Goal: Information Seeking & Learning: Learn about a topic

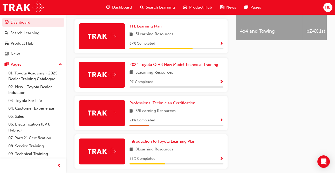
scroll to position [261, 0]
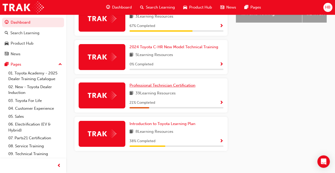
click at [180, 83] on span "Professional Technician Certification" at bounding box center [163, 85] width 66 height 5
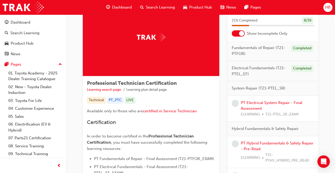
scroll to position [30, 0]
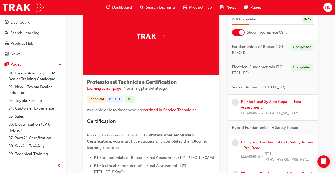
click at [254, 102] on link "PT Electrical System Repair - Final Assessment" at bounding box center [272, 104] width 62 height 11
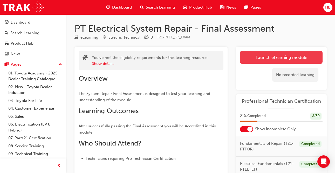
click at [287, 56] on link "Launch eLearning module" at bounding box center [281, 57] width 83 height 13
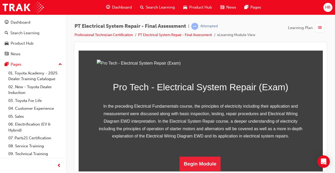
scroll to position [96, 0]
click at [200, 159] on button "Begin Module" at bounding box center [200, 164] width 41 height 15
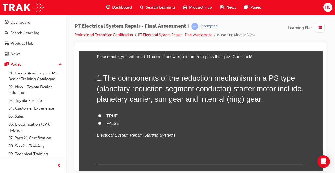
scroll to position [33, 0]
click at [111, 120] on label "FALSE" at bounding box center [201, 124] width 208 height 8
click at [102, 121] on input "FALSE" at bounding box center [99, 122] width 3 height 3
radio input "true"
click at [112, 117] on span "TRUE" at bounding box center [111, 115] width 11 height 4
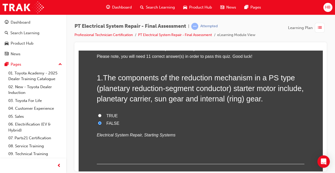
click at [102, 117] on input "TRUE" at bounding box center [99, 115] width 3 height 3
radio input "true"
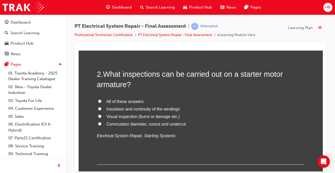
scroll to position [154, 0]
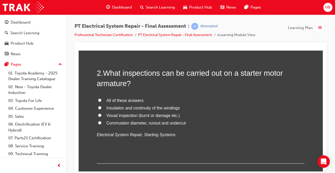
click at [114, 102] on span "All of these answers" at bounding box center [124, 100] width 37 height 4
click at [102, 102] on input "All of these answers" at bounding box center [99, 99] width 3 height 3
radio input "true"
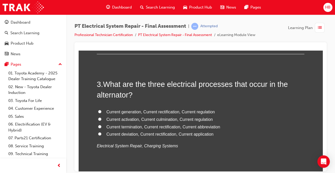
scroll to position [265, 0]
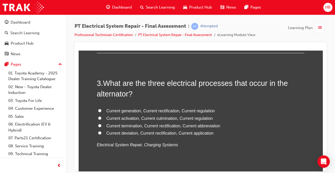
click at [115, 112] on span "Current generation, Current rectification, Current regulation" at bounding box center [160, 111] width 109 height 4
click at [102, 112] on input "Current generation, Current rectification, Current regulation" at bounding box center [99, 110] width 3 height 3
radio input "true"
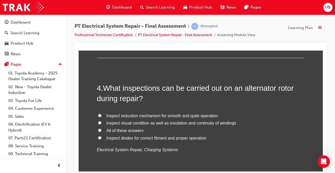
scroll to position [382, 0]
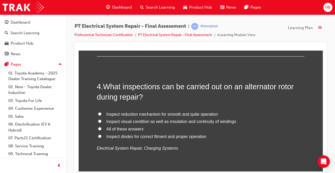
click at [102, 130] on label "All of these answers" at bounding box center [201, 129] width 208 height 8
click at [102, 130] on input "All of these answers" at bounding box center [99, 128] width 3 height 3
radio input "true"
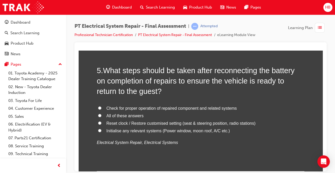
scroll to position [518, 0]
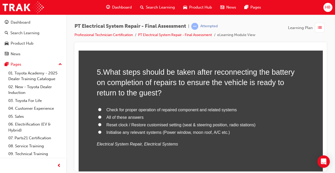
click at [134, 119] on span "All of these answers" at bounding box center [124, 117] width 37 height 4
click at [102, 119] on input "All of these answers" at bounding box center [99, 116] width 3 height 3
radio input "true"
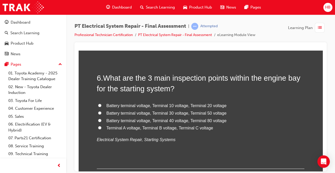
scroll to position [648, 0]
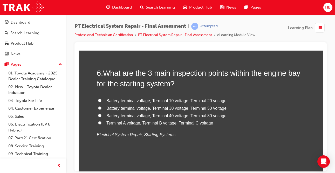
click at [145, 110] on span "Battery terminal voltage, Terminal 30 voltage, Terminal 50 voltage" at bounding box center [166, 108] width 120 height 4
click at [102, 110] on input "Battery terminal voltage, Terminal 30 voltage, Terminal 50 voltage" at bounding box center [99, 107] width 3 height 3
radio input "true"
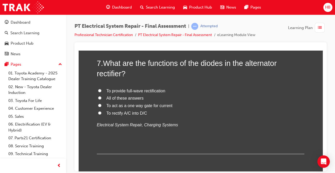
scroll to position [771, 0]
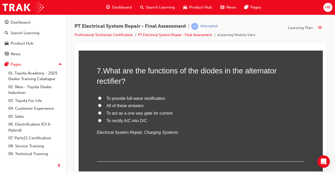
click at [112, 107] on span "All of these answers" at bounding box center [124, 105] width 37 height 4
click at [102, 107] on input "All of these answers" at bounding box center [99, 105] width 3 height 3
radio input "true"
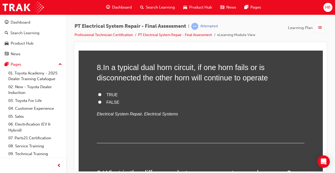
scroll to position [889, 0]
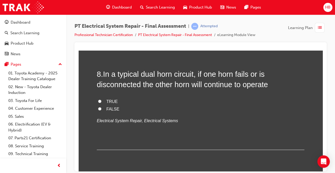
click at [114, 102] on span "TRUE" at bounding box center [111, 101] width 11 height 4
click at [102, 102] on input "TRUE" at bounding box center [99, 100] width 3 height 3
radio input "true"
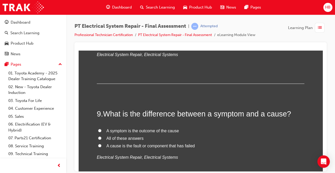
scroll to position [958, 0]
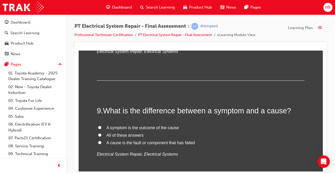
click at [101, 134] on input "All of these answers" at bounding box center [99, 134] width 3 height 3
radio input "true"
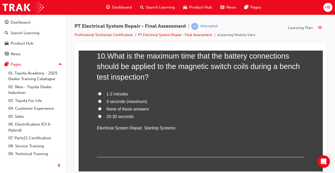
scroll to position [1116, 0]
click at [105, 102] on label "3 seconds (maximum)" at bounding box center [201, 102] width 208 height 8
click at [102, 102] on input "3 seconds (maximum)" at bounding box center [99, 100] width 3 height 3
radio input "true"
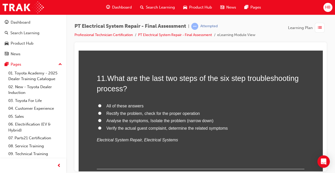
scroll to position [1225, 0]
click at [130, 114] on span "Rectify the problem, check for the proper operation" at bounding box center [152, 113] width 93 height 4
click at [102, 114] on input "Rectify the problem, check for the proper operation" at bounding box center [99, 112] width 3 height 3
radio input "true"
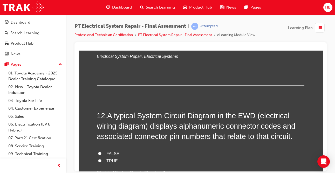
scroll to position [1332, 0]
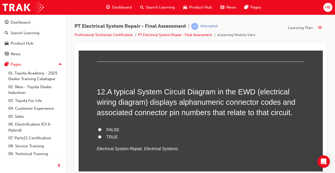
click at [110, 138] on span "TRUE" at bounding box center [111, 137] width 11 height 4
click at [102, 138] on input "TRUE" at bounding box center [99, 136] width 3 height 3
radio input "true"
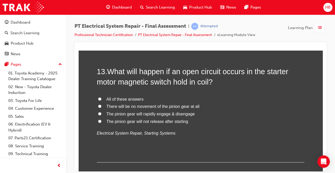
scroll to position [1467, 0]
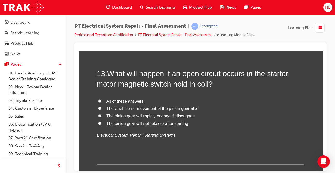
click at [162, 119] on label "The pinion gear will rapidly engage & disengage" at bounding box center [201, 116] width 208 height 8
click at [102, 117] on input "The pinion gear will rapidly engage & disengage" at bounding box center [99, 115] width 3 height 3
radio input "true"
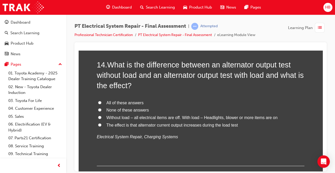
scroll to position [1596, 0]
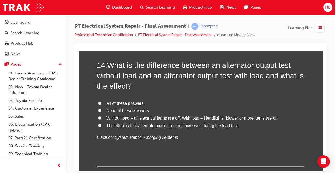
click at [130, 102] on span "All of these answers" at bounding box center [124, 103] width 37 height 4
click at [102, 102] on input "All of these answers" at bounding box center [99, 102] width 3 height 3
radio input "true"
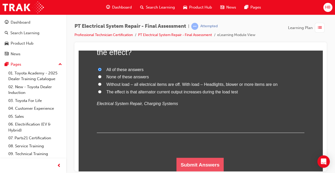
click at [190, 168] on button "Submit Answers" at bounding box center [200, 165] width 47 height 15
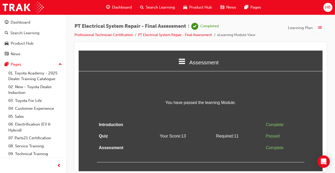
click at [125, 9] on span "Dashboard" at bounding box center [122, 7] width 20 height 6
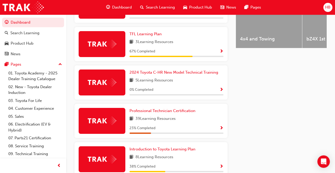
scroll to position [234, 0]
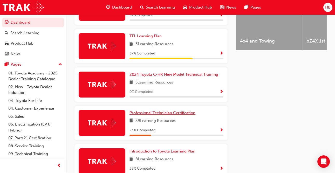
click at [189, 111] on span "Professional Technician Certification" at bounding box center [163, 113] width 66 height 5
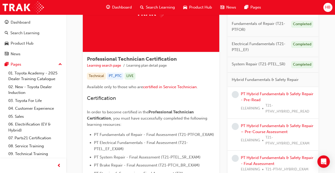
scroll to position [56, 0]
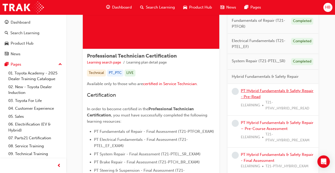
click at [284, 92] on link "PT Hybrid Fundamentals & Safety Repair - Pre-Read" at bounding box center [277, 94] width 73 height 11
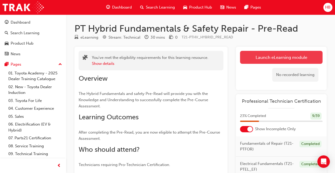
click at [284, 56] on link "Launch eLearning module" at bounding box center [281, 57] width 83 height 13
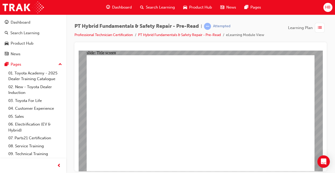
drag, startPoint x: 150, startPoint y: 150, endPoint x: 150, endPoint y: 144, distance: 5.7
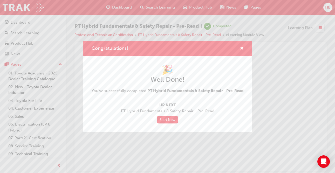
drag, startPoint x: 175, startPoint y: 137, endPoint x: 174, endPoint y: 134, distance: 3.4
click at [174, 134] on div "Congratulations! 🎉 Well Done! You've successfully completed PT Hybrid Fundament…" at bounding box center [167, 86] width 335 height 173
click at [241, 46] on span "cross-icon" at bounding box center [242, 48] width 4 height 5
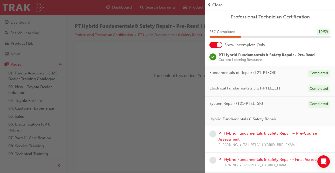
drag, startPoint x: 79, startPoint y: 13, endPoint x: 115, endPoint y: 17, distance: 35.8
click at [115, 17] on div "button" at bounding box center [102, 86] width 205 height 173
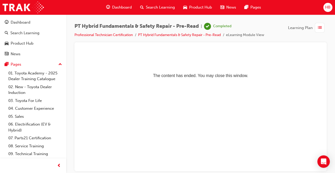
click at [115, 17] on div "PT Hybrid Fundamentals & Safety Repair - Pre-Read | Completed Professional Tech…" at bounding box center [200, 88] width 269 height 146
click at [127, 8] on span "Dashboard" at bounding box center [122, 7] width 20 height 6
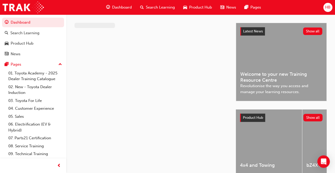
click at [127, 8] on span "Dashboard" at bounding box center [122, 7] width 20 height 6
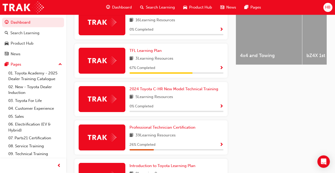
scroll to position [220, 0]
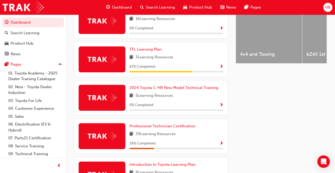
drag, startPoint x: 127, startPoint y: 8, endPoint x: 126, endPoint y: -11, distance: 19.8
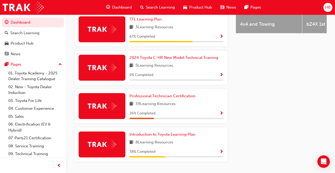
scroll to position [250, 0]
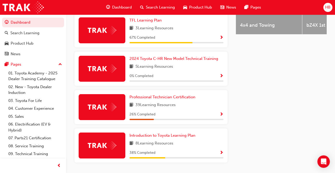
click at [154, 42] on div at bounding box center [161, 42] width 63 height 1
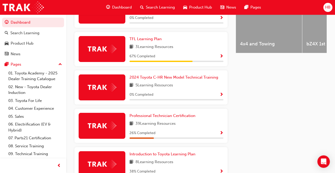
scroll to position [232, 0]
